Goal: Check status: Check status

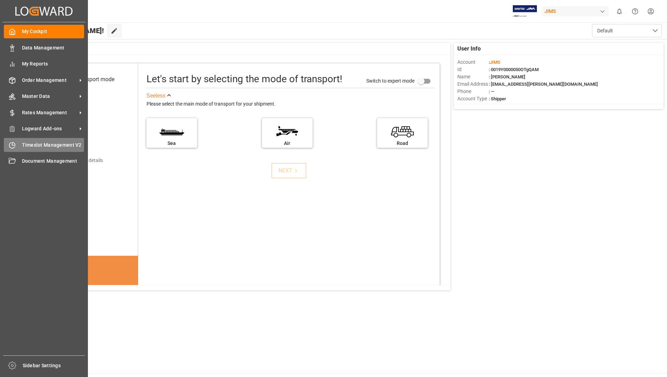
click at [55, 140] on div "Timeslot Management V2 Timeslot Management V2" at bounding box center [44, 145] width 80 height 14
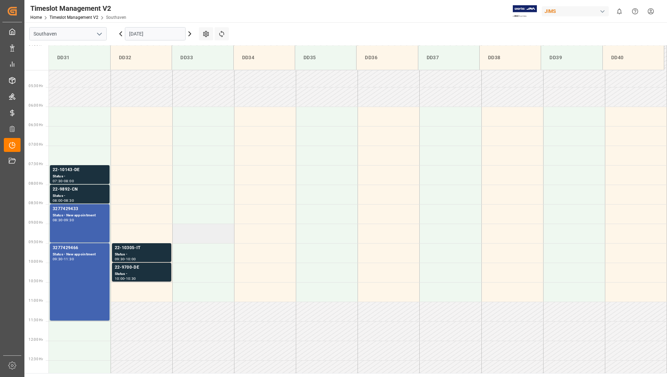
scroll to position [230, 0]
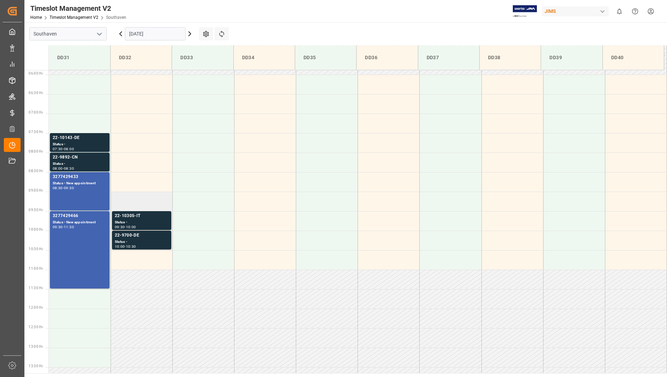
click at [121, 210] on td at bounding box center [142, 202] width 62 height 20
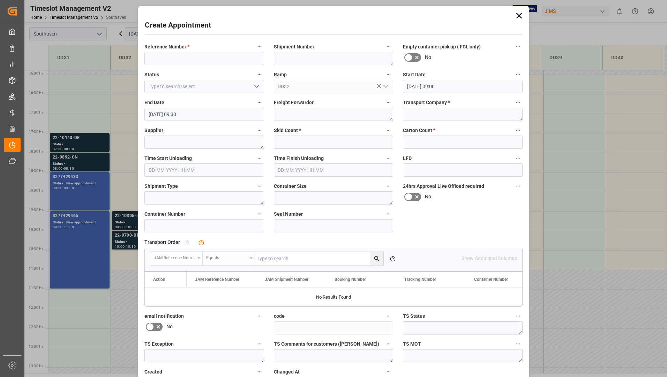
click at [125, 217] on div "Create Appointment Reference Number * Shipment Number Empty container pick up (…" at bounding box center [333, 188] width 667 height 377
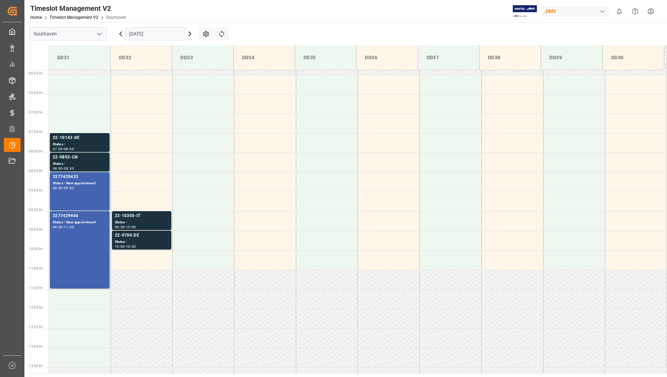
click at [156, 38] on input "[DATE]" at bounding box center [155, 33] width 61 height 13
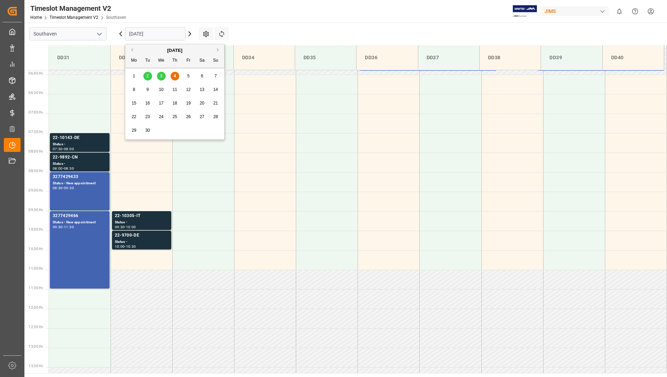
click at [268, 31] on main "Southaven [DATE] Settings Refresh Time Slots DD31 DD32 DD33 DD34 DD35 DD36 DD37…" at bounding box center [344, 197] width 641 height 351
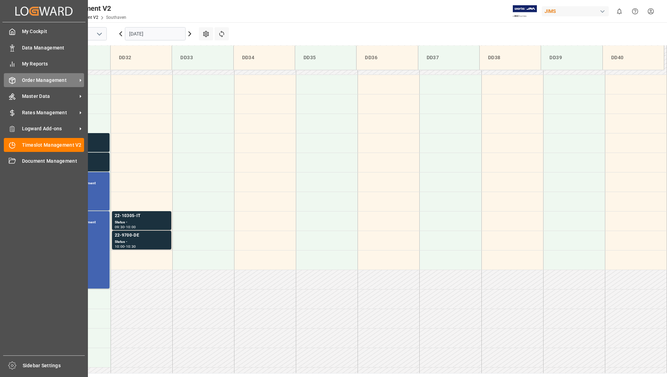
click at [40, 81] on span "Order Management" at bounding box center [49, 80] width 55 height 7
click at [48, 73] on div "My Cockpit My Cockpit Data Management Data Management My Reports My Reports Ord…" at bounding box center [43, 188] width 83 height 333
click at [45, 84] on div "Order Management Order Management" at bounding box center [44, 80] width 80 height 14
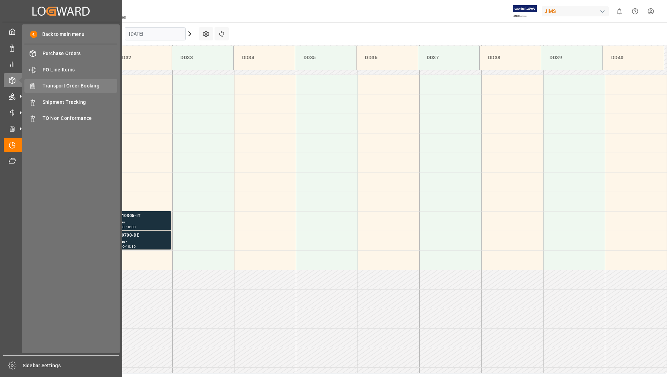
click at [93, 87] on span "Transport Order Booking" at bounding box center [80, 85] width 75 height 7
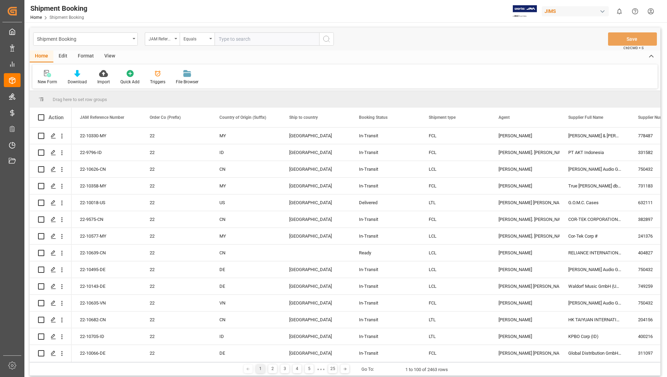
click at [240, 37] on input "text" at bounding box center [267, 38] width 105 height 13
type input "22-9739-KR"
click at [326, 38] on icon "search button" at bounding box center [326, 39] width 8 height 8
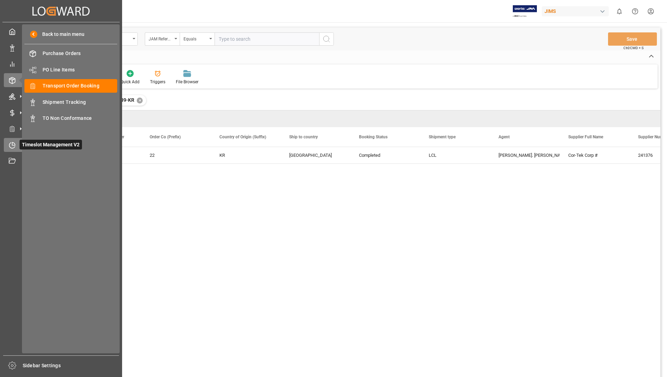
click at [27, 142] on span "Timeslot Management V2" at bounding box center [51, 145] width 62 height 10
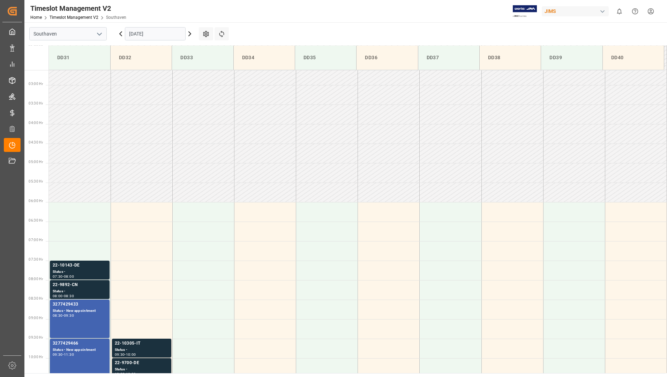
scroll to position [230, 0]
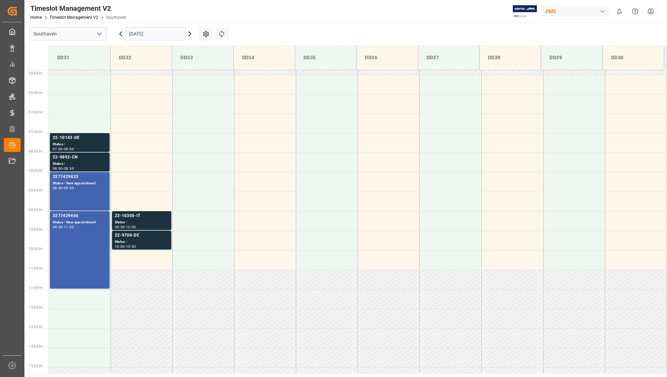
click at [149, 35] on input "[DATE]" at bounding box center [155, 33] width 61 height 13
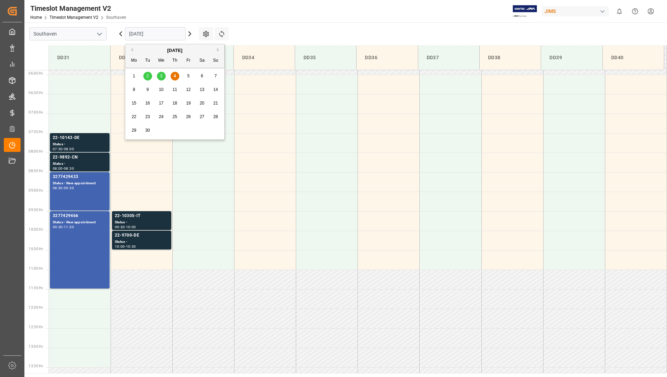
click at [159, 76] on div "3" at bounding box center [161, 76] width 9 height 8
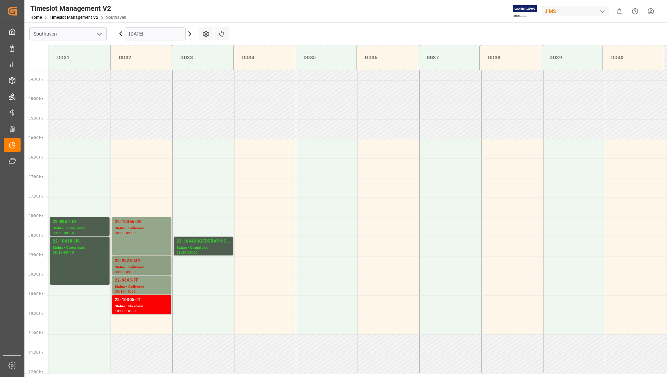
scroll to position [160, 0]
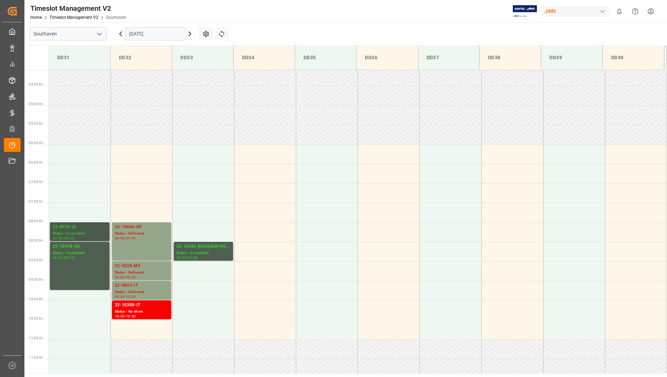
click at [70, 235] on div "Status - Completed" at bounding box center [80, 234] width 54 height 6
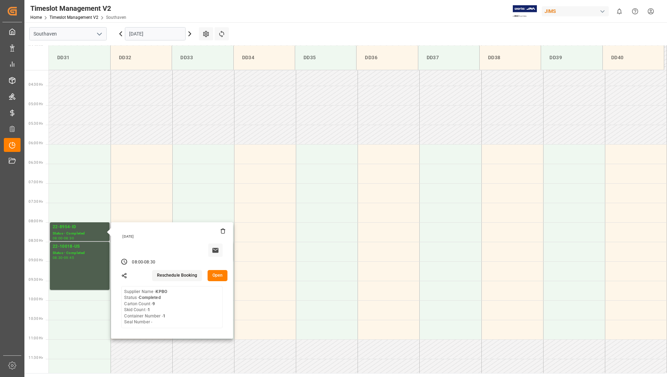
click at [214, 275] on button "Open" at bounding box center [218, 275] width 20 height 11
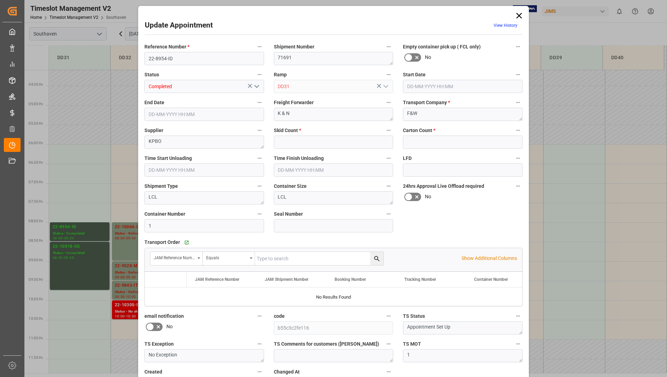
type input "1"
type input "9"
type input "[DATE] 08:00"
type input "[DATE] 08:30"
type input "[DATE] 18:57"
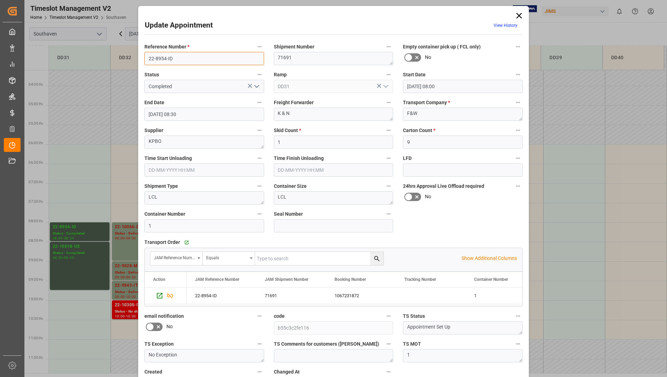
drag, startPoint x: 151, startPoint y: 54, endPoint x: 158, endPoint y: 55, distance: 6.7
click at [158, 55] on input "22-8954-ID" at bounding box center [204, 58] width 120 height 13
drag, startPoint x: 148, startPoint y: 59, endPoint x: 171, endPoint y: 60, distance: 23.7
click at [179, 61] on input "22-8954-ID" at bounding box center [204, 58] width 120 height 13
click at [515, 15] on icon at bounding box center [519, 16] width 10 height 10
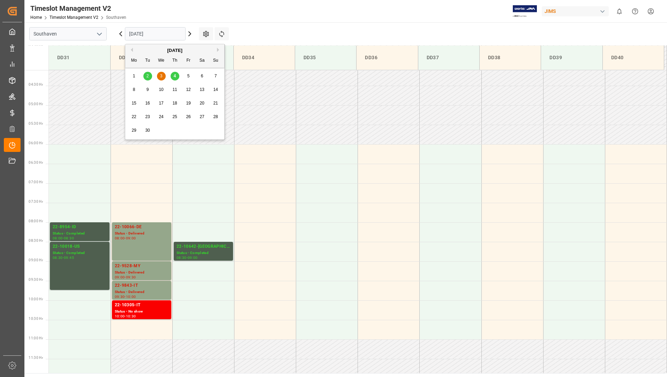
click at [163, 32] on input "[DATE]" at bounding box center [155, 33] width 61 height 13
click at [176, 75] on span "4" at bounding box center [175, 76] width 2 height 5
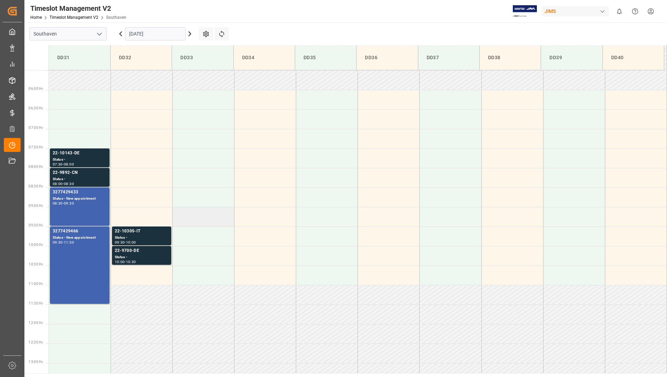
scroll to position [230, 0]
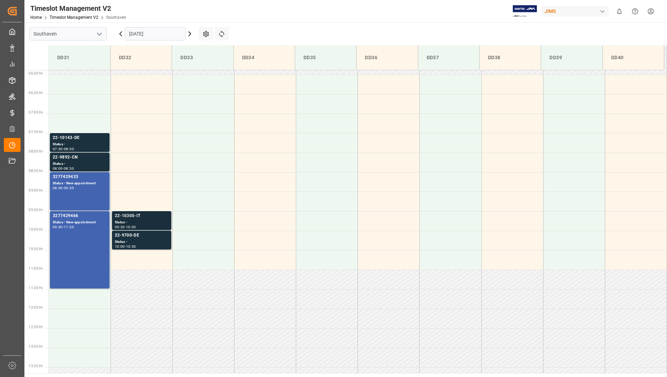
click at [153, 219] on div "22-10305-IT" at bounding box center [142, 216] width 54 height 7
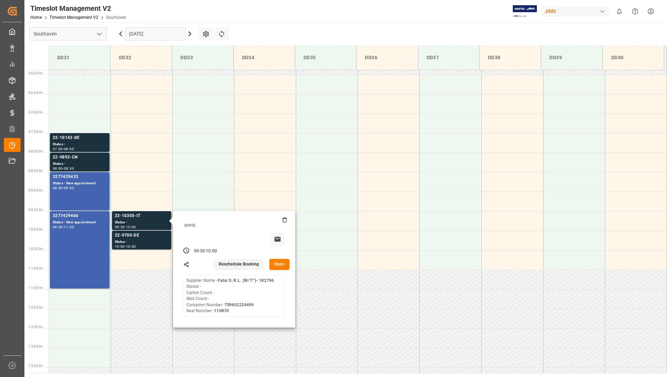
click at [276, 264] on button "Open" at bounding box center [279, 264] width 20 height 11
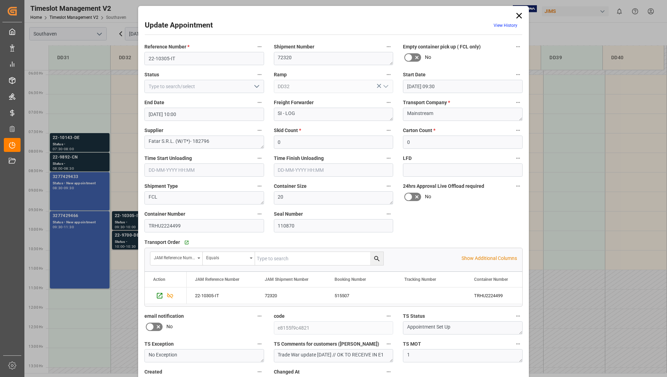
click at [519, 16] on icon at bounding box center [519, 16] width 10 height 10
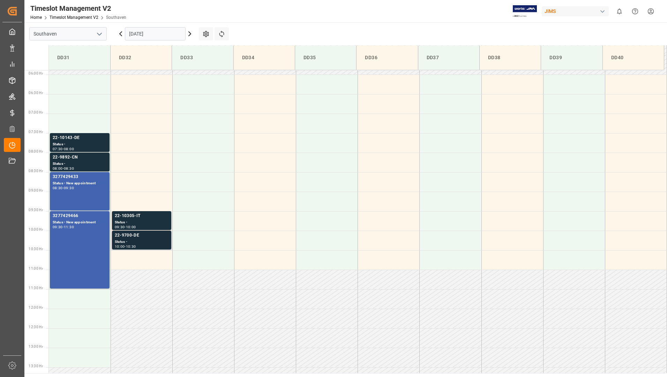
click at [130, 233] on div "22-9700-DE" at bounding box center [142, 235] width 54 height 7
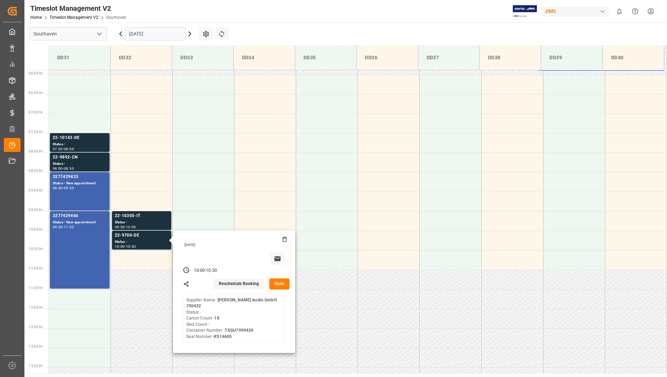
click at [279, 285] on button "Open" at bounding box center [279, 284] width 20 height 11
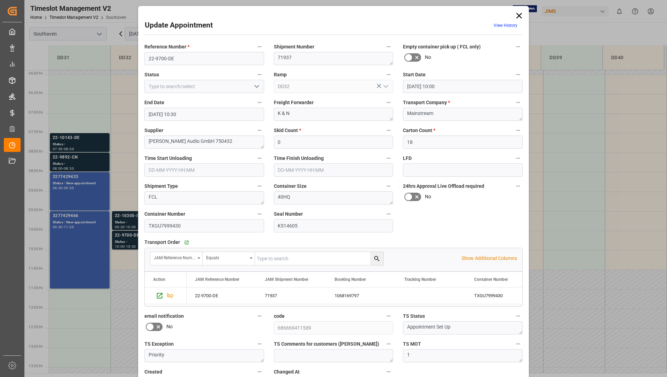
click at [523, 14] on div "Update Appointment View History Reference Number * 22-9700-DE Shipment Number 7…" at bounding box center [333, 213] width 387 height 411
click at [517, 15] on icon at bounding box center [519, 16] width 10 height 10
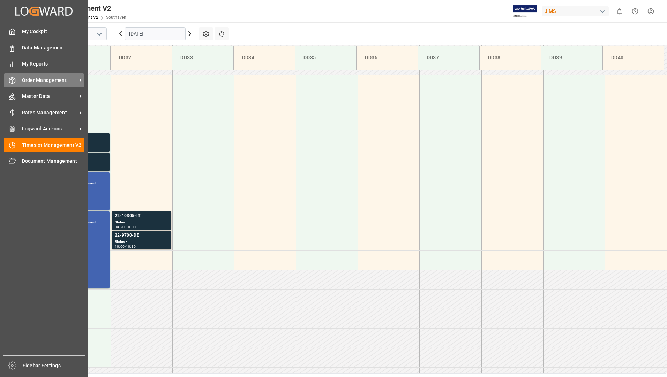
click at [46, 82] on span "Order Management" at bounding box center [49, 80] width 55 height 7
click at [45, 80] on span "Order Management" at bounding box center [49, 80] width 55 height 7
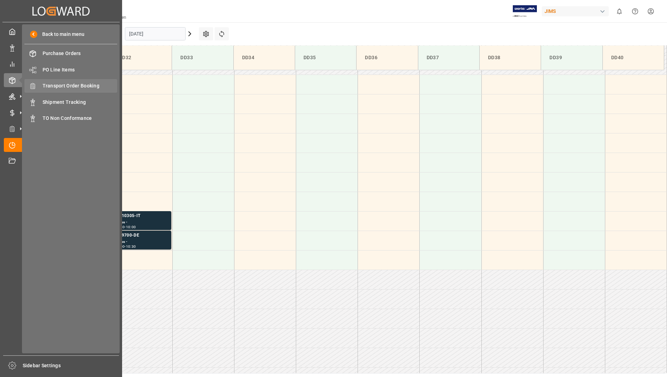
click at [84, 85] on span "Transport Order Booking" at bounding box center [80, 85] width 75 height 7
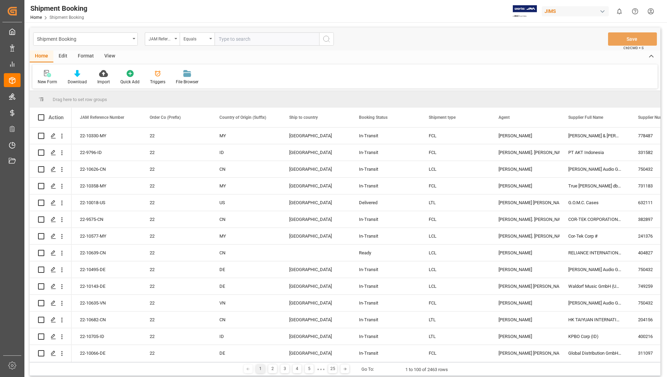
click at [245, 38] on input "text" at bounding box center [267, 38] width 105 height 13
type input "22-10018-us"
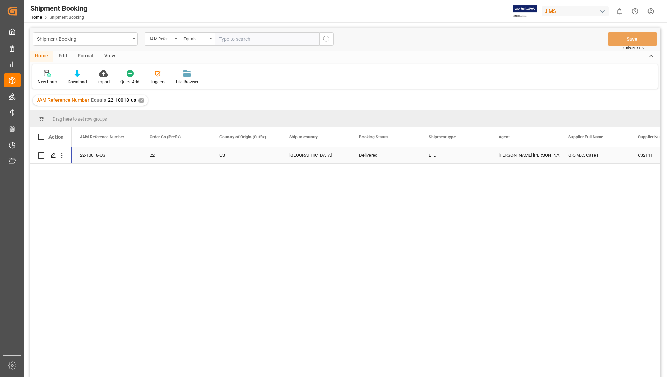
click at [40, 157] on input "Press Space to toggle row selection (unchecked)" at bounding box center [41, 155] width 6 height 6
checkbox input "true"
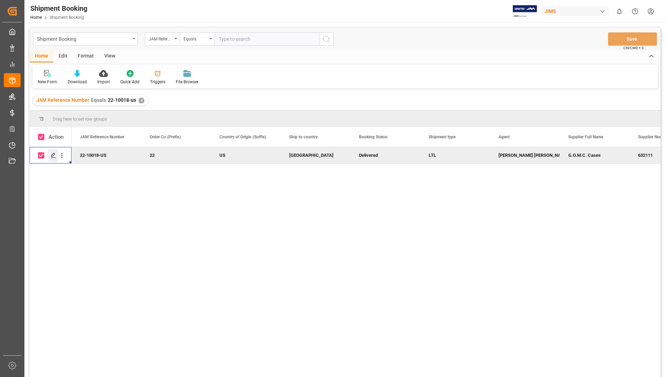
click at [54, 153] on polygon "Press SPACE to deselect this row." at bounding box center [52, 154] width 3 height 3
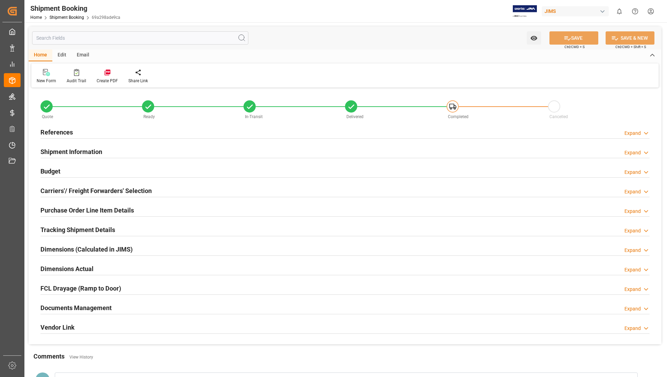
type input "3"
click at [88, 206] on h2 "Purchase Order Line Item Details" at bounding box center [86, 210] width 93 height 9
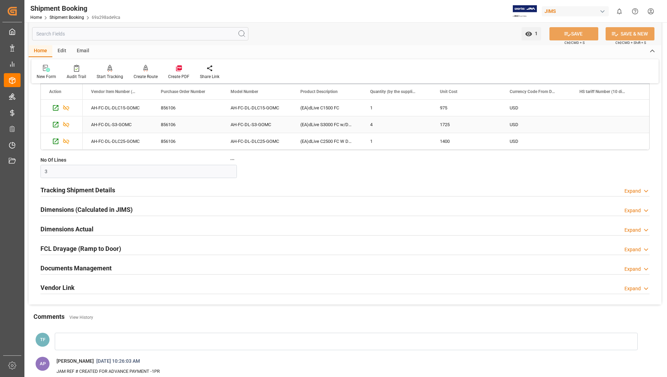
scroll to position [174, 0]
click at [70, 186] on h2 "Tracking Shipment Details" at bounding box center [77, 189] width 75 height 9
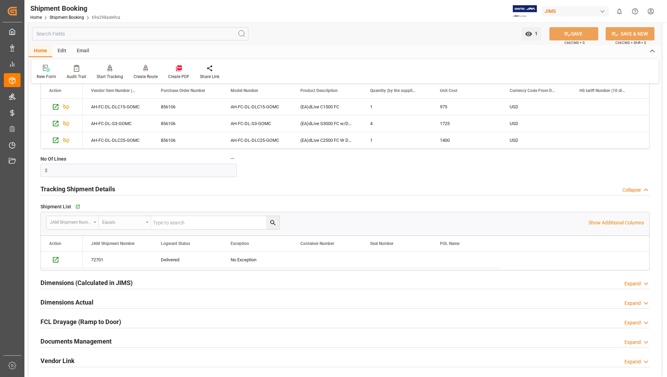
click at [75, 281] on h2 "Dimensions (Calculated in JIMS)" at bounding box center [86, 282] width 92 height 9
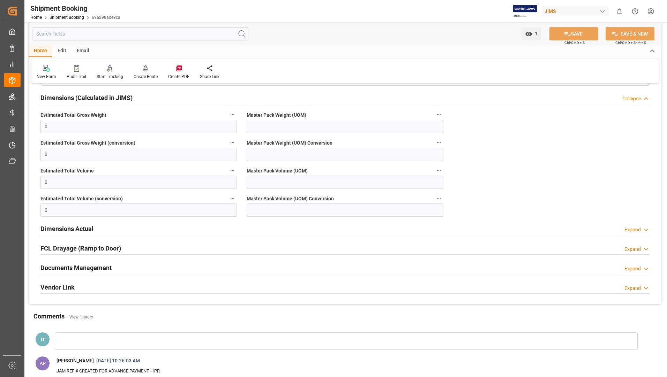
scroll to position [384, 0]
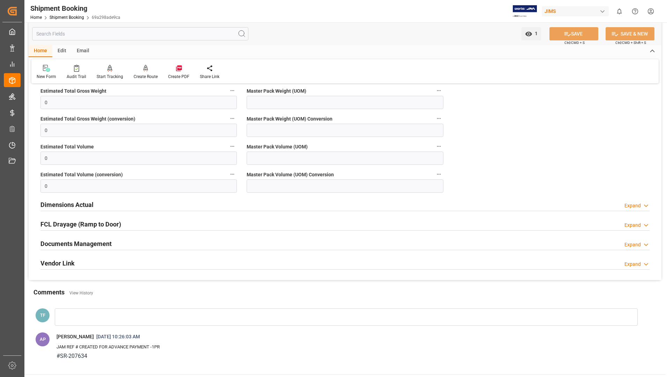
click at [84, 208] on h2 "Dimensions Actual" at bounding box center [66, 204] width 53 height 9
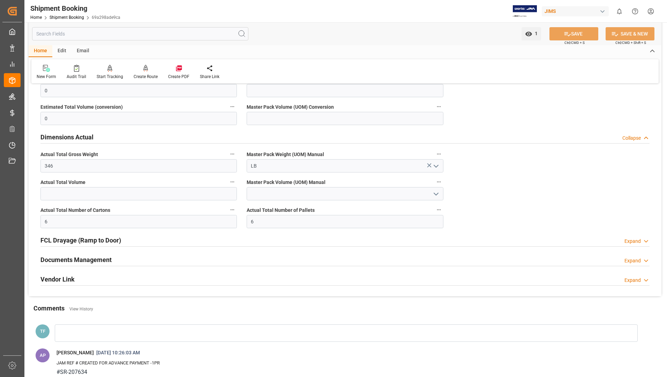
scroll to position [453, 0]
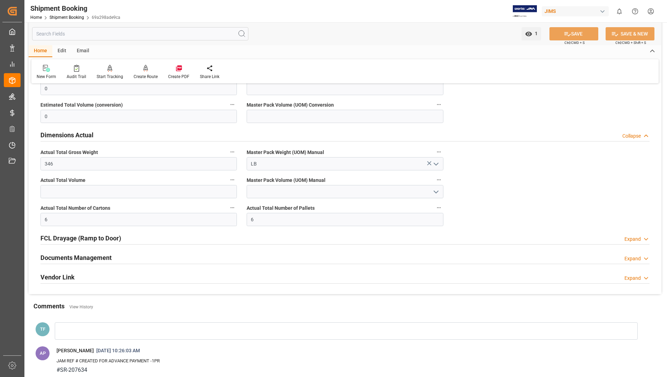
click at [78, 241] on h2 "FCL Drayage (Ramp to Door)" at bounding box center [80, 238] width 81 height 9
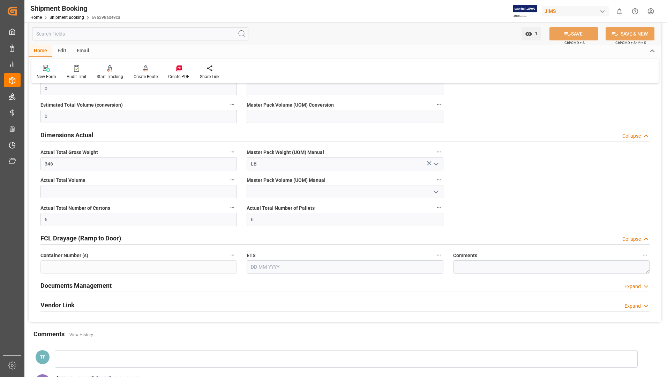
click at [70, 284] on h2 "Documents Management" at bounding box center [75, 285] width 71 height 9
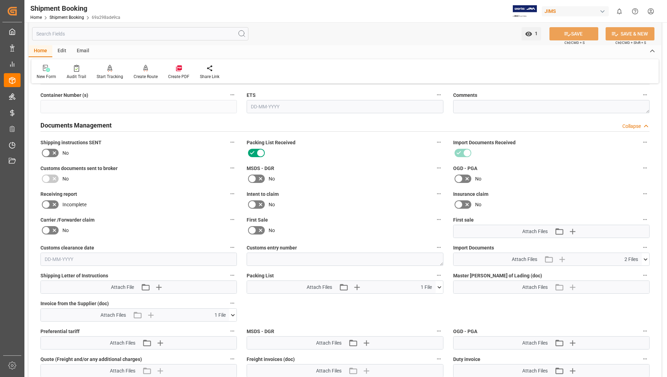
scroll to position [628, 0]
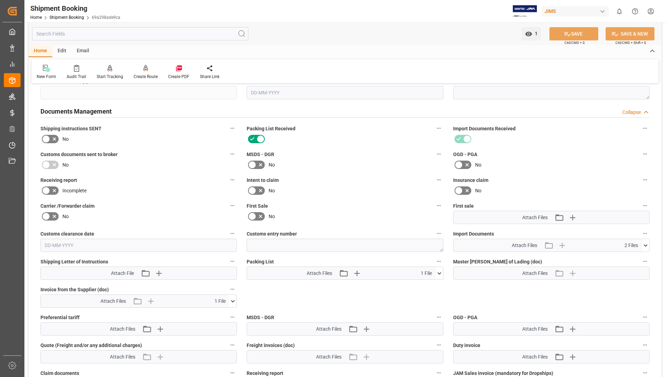
click at [646, 247] on icon at bounding box center [645, 245] width 7 height 7
click at [640, 258] on icon at bounding box center [641, 258] width 7 height 7
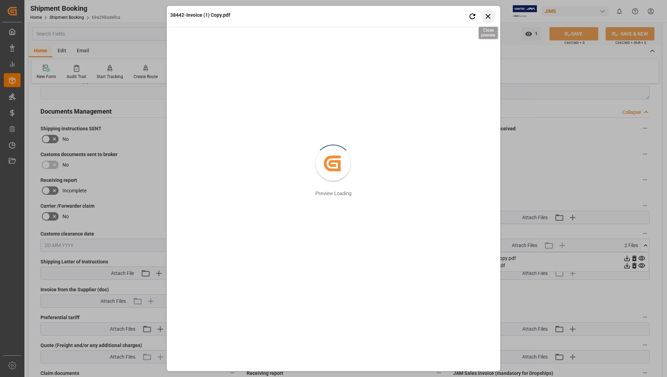
click at [484, 16] on icon "button" at bounding box center [488, 16] width 9 height 9
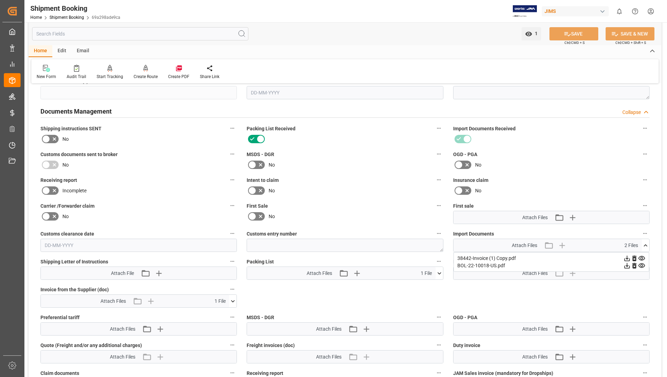
click at [638, 258] on icon at bounding box center [641, 258] width 7 height 7
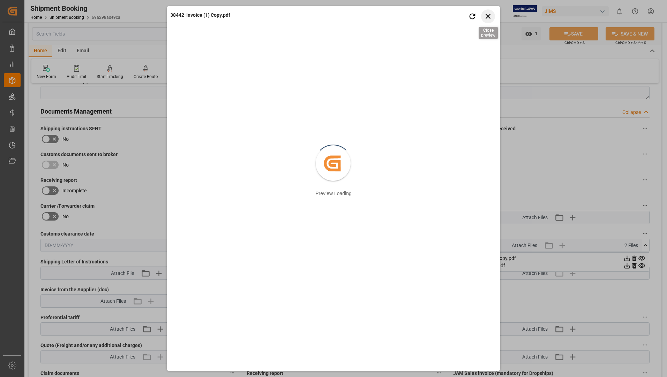
click at [488, 18] on icon "button" at bounding box center [488, 16] width 9 height 9
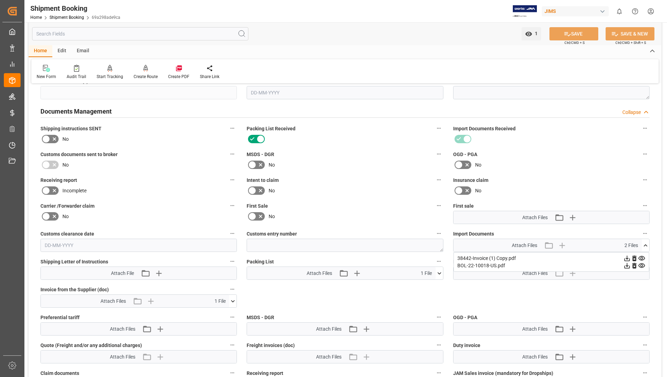
click at [643, 266] on icon at bounding box center [641, 265] width 7 height 7
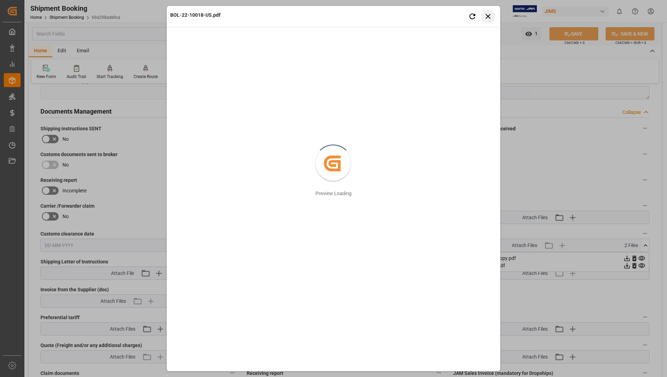
click at [486, 11] on button "Close preview" at bounding box center [488, 16] width 14 height 14
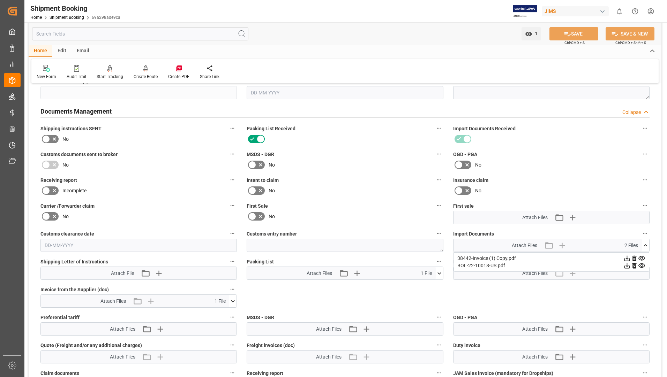
click at [436, 273] on icon at bounding box center [439, 273] width 7 height 7
click at [435, 284] on icon at bounding box center [435, 286] width 7 height 5
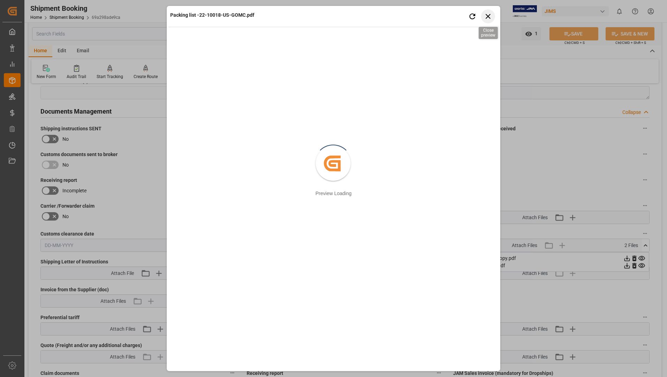
click at [487, 16] on icon "button" at bounding box center [488, 16] width 5 height 5
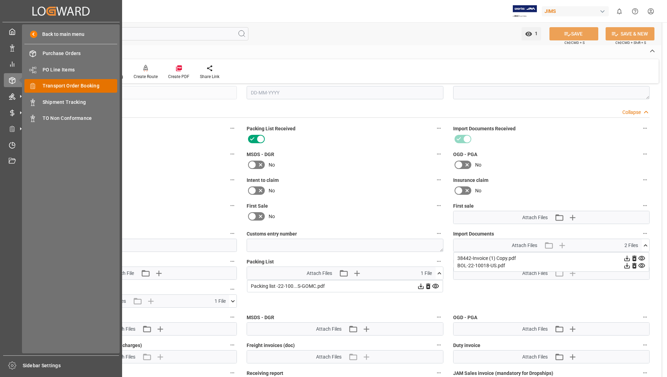
click at [80, 90] on span "Transport Order Booking" at bounding box center [80, 85] width 75 height 7
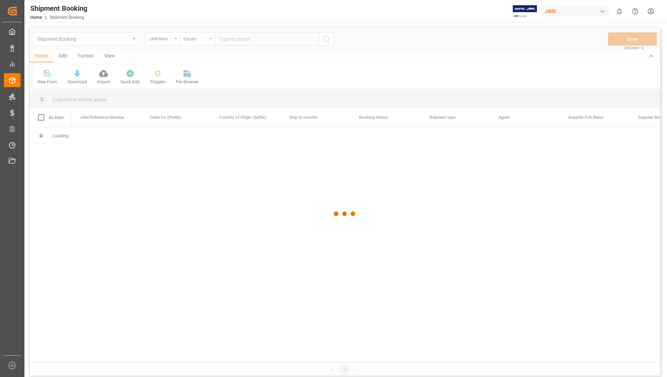
click at [248, 39] on div at bounding box center [345, 214] width 631 height 373
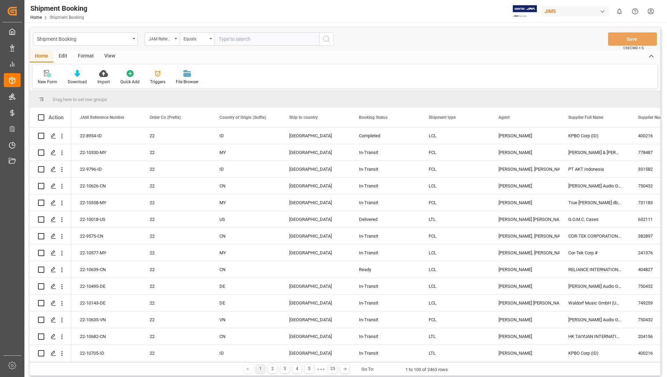
click at [248, 39] on input "text" at bounding box center [267, 38] width 105 height 13
type input "22-10066-de"
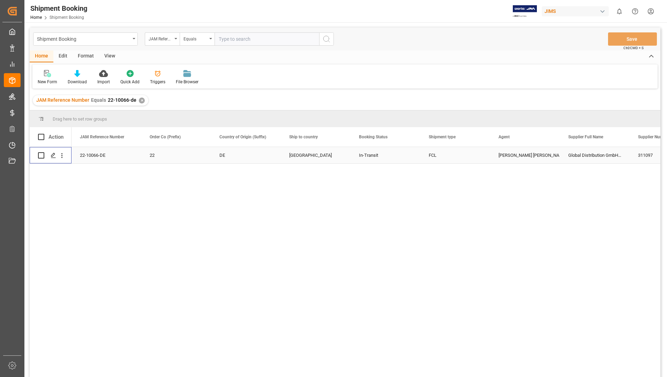
click at [44, 155] on input "Press Space to toggle row selection (unchecked)" at bounding box center [41, 155] width 6 height 6
checkbox input "true"
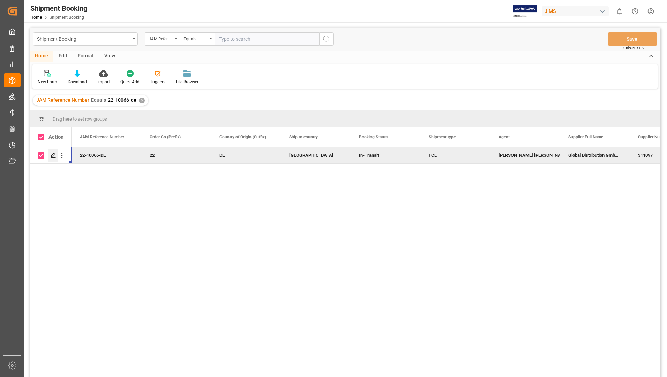
click at [52, 156] on icon "Press SPACE to deselect this row." at bounding box center [54, 156] width 6 height 6
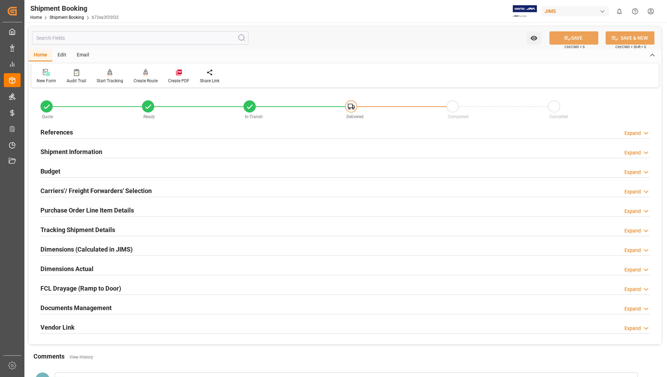
click at [86, 228] on h2 "Tracking Shipment Details" at bounding box center [77, 229] width 75 height 9
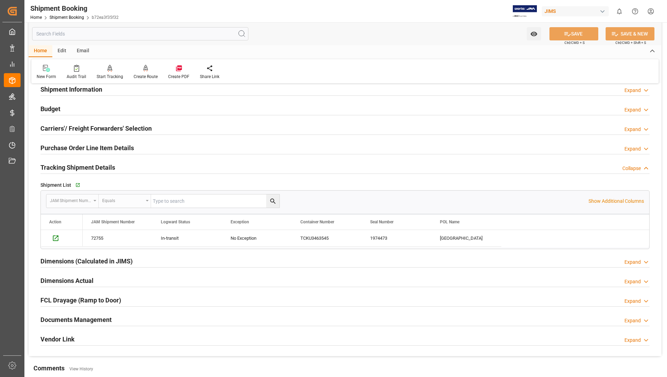
scroll to position [70, 0]
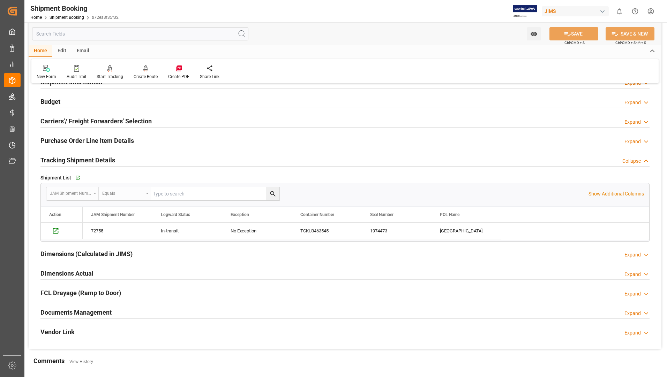
click at [73, 141] on h2 "Purchase Order Line Item Details" at bounding box center [86, 140] width 93 height 9
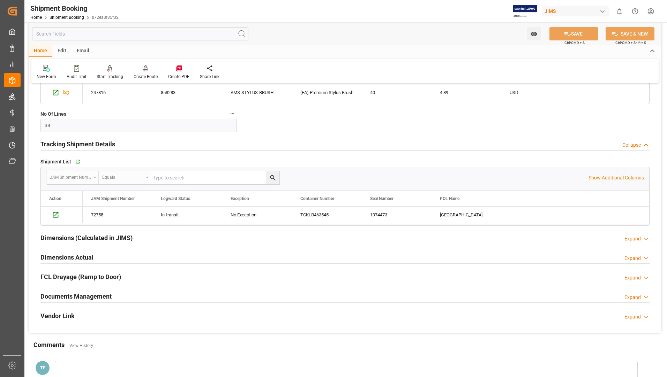
scroll to position [384, 0]
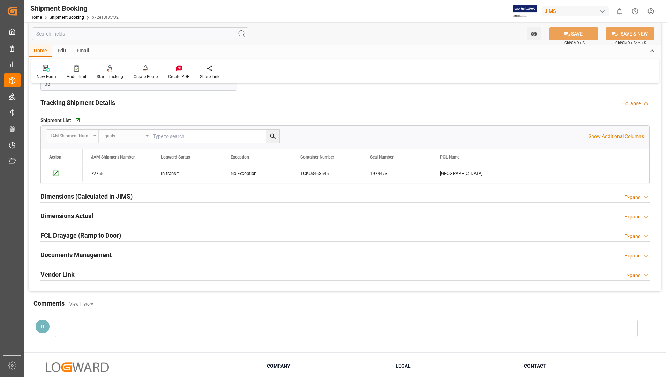
click at [59, 255] on h2 "Documents Management" at bounding box center [75, 254] width 71 height 9
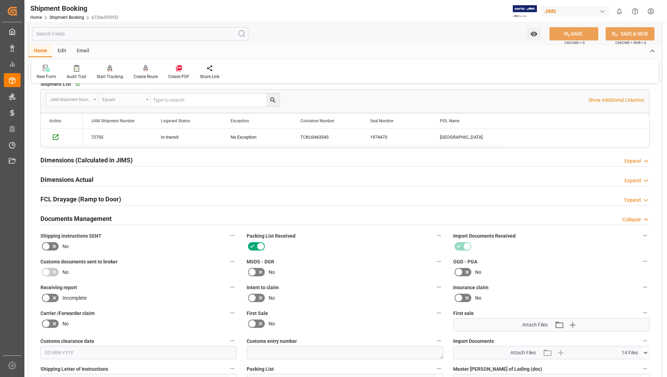
scroll to position [628, 0]
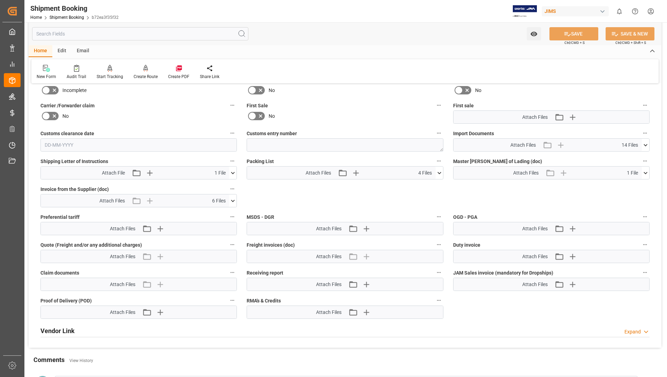
click at [438, 171] on icon at bounding box center [439, 173] width 7 height 7
click at [435, 183] on icon at bounding box center [435, 185] width 7 height 7
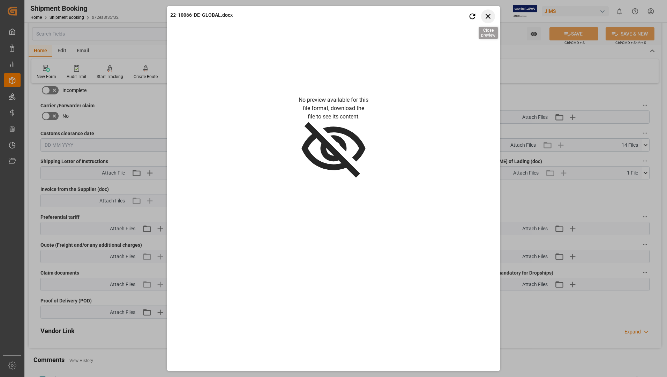
click at [484, 15] on icon "button" at bounding box center [488, 16] width 9 height 9
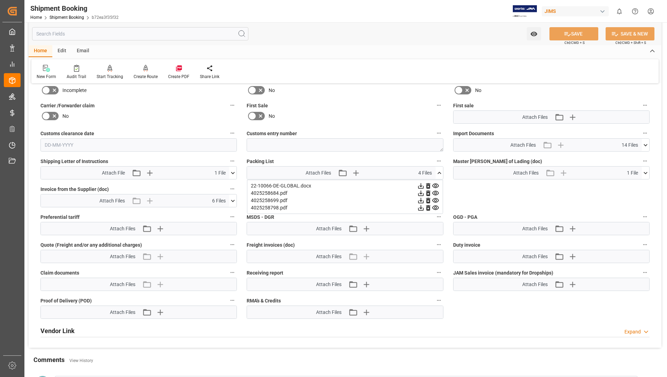
click at [420, 185] on icon at bounding box center [420, 185] width 7 height 7
click at [421, 193] on icon at bounding box center [421, 194] width 6 height 6
click at [422, 194] on icon at bounding box center [420, 193] width 7 height 7
click at [420, 201] on icon at bounding box center [420, 200] width 7 height 7
